Goal: Task Accomplishment & Management: Manage account settings

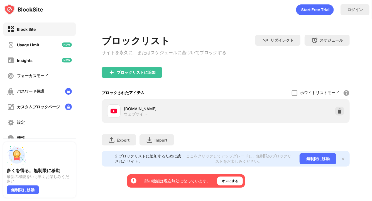
click at [344, 112] on div "youtube.com ウェブサイト" at bounding box center [225, 111] width 241 height 18
click at [339, 113] on img at bounding box center [340, 112] width 6 height 6
click at [340, 114] on img at bounding box center [340, 112] width 6 height 6
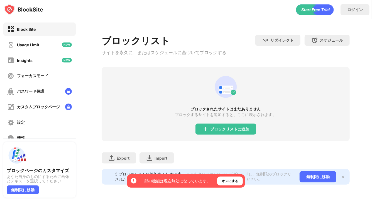
scroll to position [5, 0]
